Goal: Task Accomplishment & Management: Manage account settings

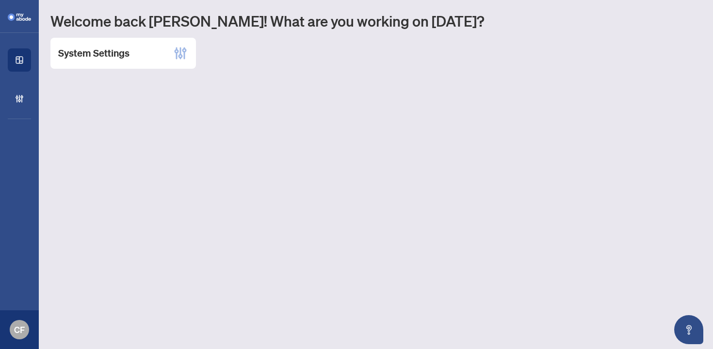
click at [186, 19] on h1 "Welcome back [PERSON_NAME]! What are you working on [DATE]?" at bounding box center [375, 21] width 650 height 18
click at [177, 49] on icon at bounding box center [181, 54] width 16 height 16
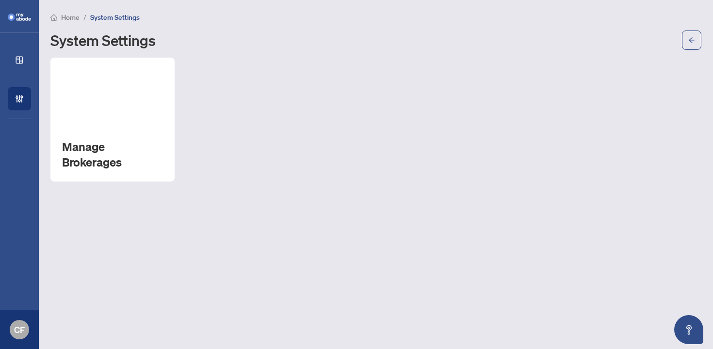
click at [180, 80] on div "Manage Brokerages" at bounding box center [375, 120] width 650 height 124
click at [115, 106] on div "Manage Brokerages" at bounding box center [112, 120] width 124 height 124
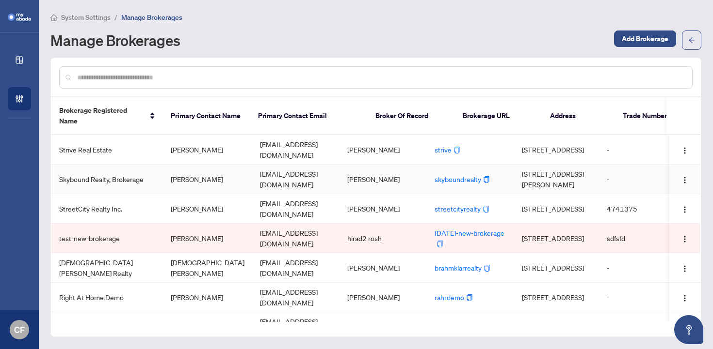
click at [103, 177] on td "Skybound Realty, Brokerage" at bounding box center [106, 180] width 111 height 30
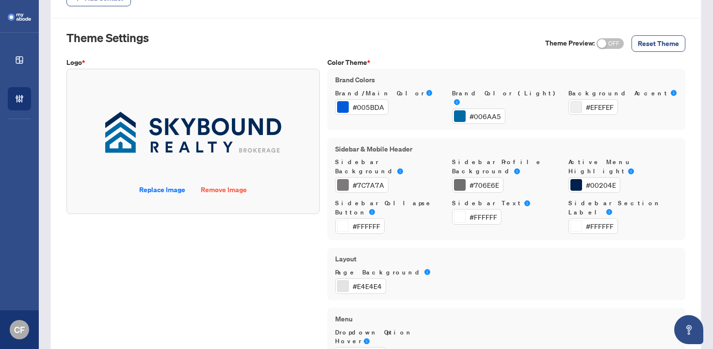
scroll to position [540, 0]
click at [605, 41] on span "ON OFF" at bounding box center [609, 44] width 27 height 11
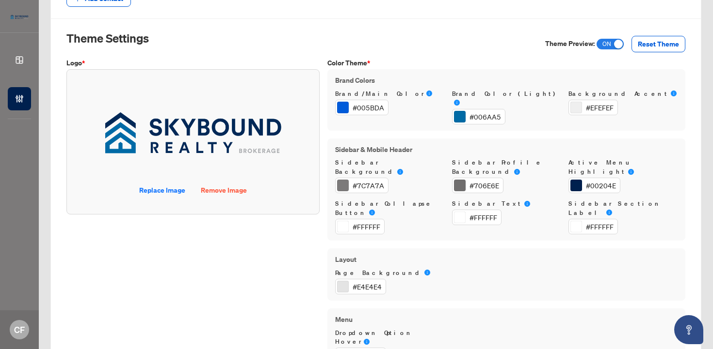
click at [603, 42] on span "ON OFF" at bounding box center [609, 44] width 27 height 11
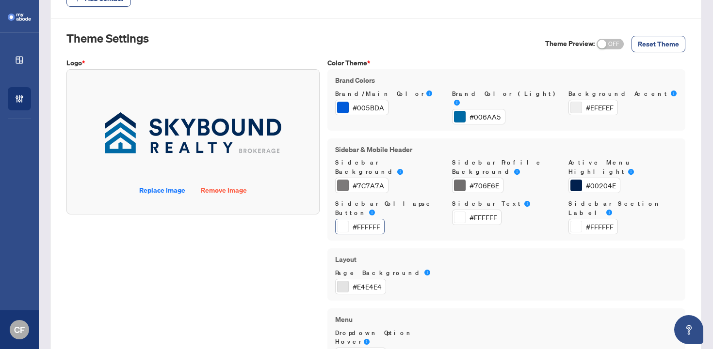
scroll to position [538, 0]
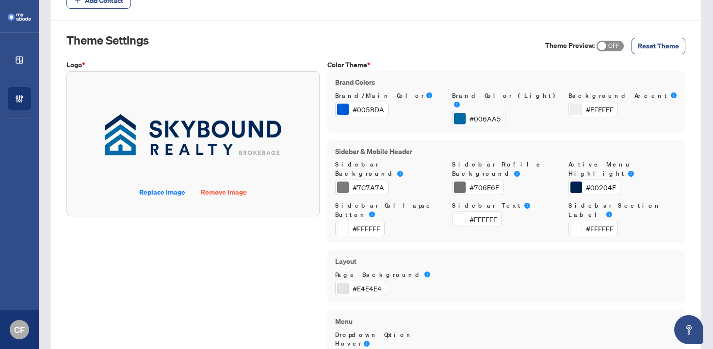
click at [602, 49] on span "ON OFF" at bounding box center [609, 46] width 27 height 11
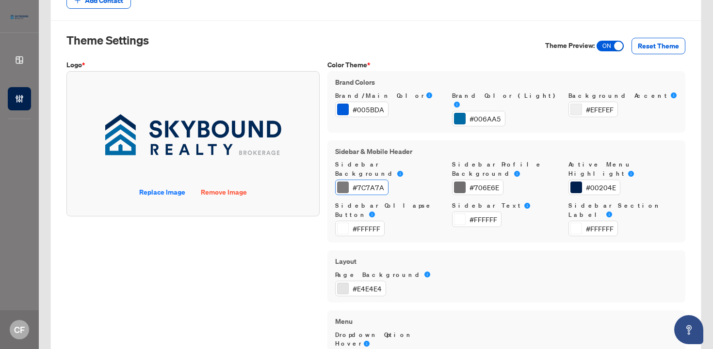
click at [377, 182] on div "#7C7A7A" at bounding box center [368, 187] width 32 height 11
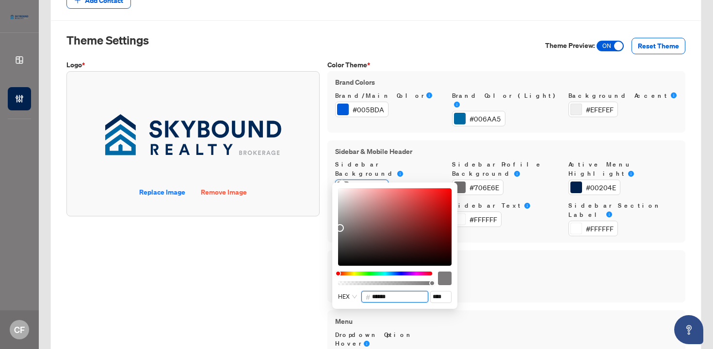
click at [388, 299] on input "******" at bounding box center [398, 297] width 52 height 11
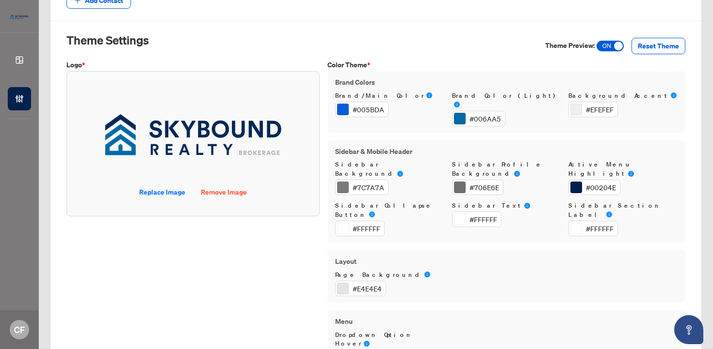
click at [434, 47] on div "Theme Settings Theme Preview: ON OFF Reset Theme" at bounding box center [375, 45] width 618 height 27
click at [374, 109] on div "#005BDA" at bounding box center [368, 109] width 32 height 11
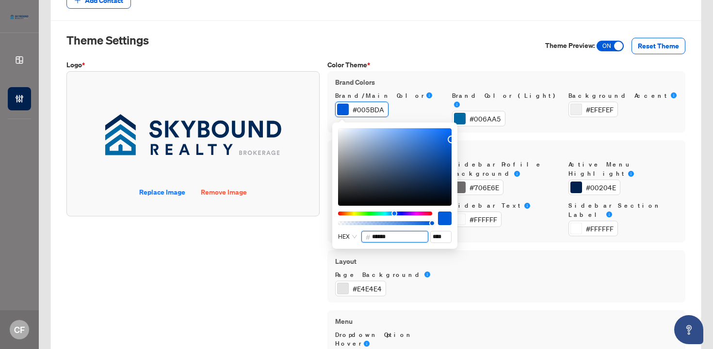
click at [402, 238] on input "******" at bounding box center [398, 237] width 52 height 11
paste input "text"
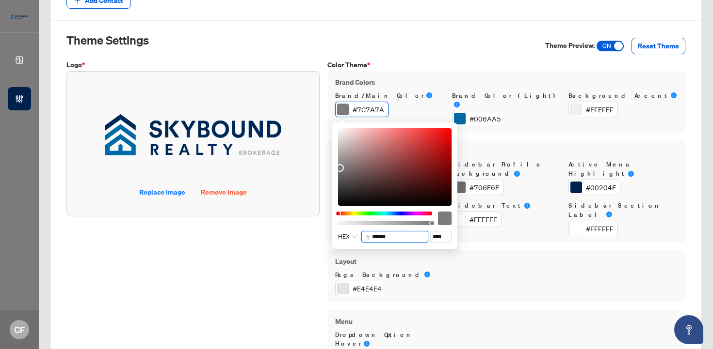
type input "******"
click at [505, 271] on div "Page Background #E4E4E4" at bounding box center [506, 284] width 350 height 26
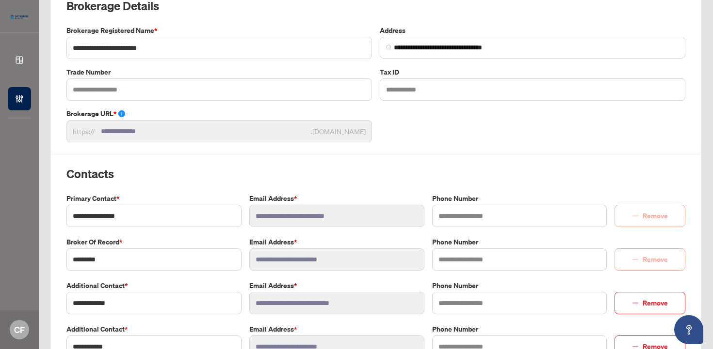
scroll to position [0, 0]
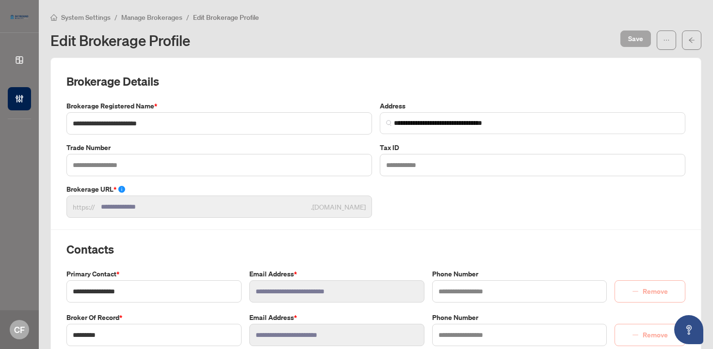
click at [635, 41] on span "Save" at bounding box center [635, 39] width 15 height 16
